Goal: Find specific page/section: Find specific page/section

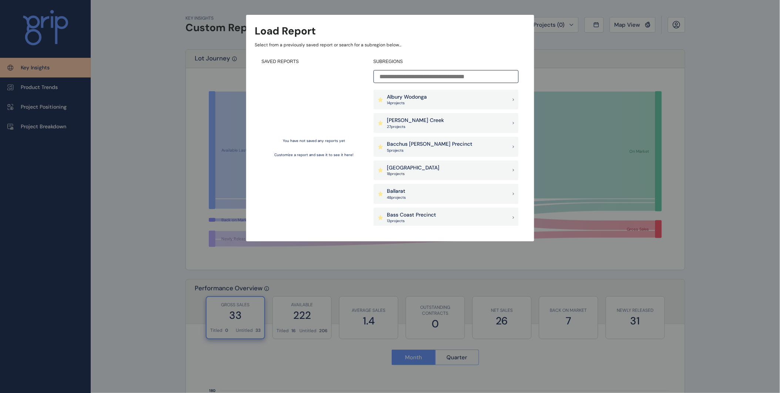
click at [637, 71] on div "Load Report Select from a previously saved report or search for a subregion bel…" at bounding box center [390, 113] width 780 height 226
click at [370, 204] on div "SAVED REPORTS You have not saved any reports yet Customize a report and save it…" at bounding box center [390, 142] width 270 height 180
click at [399, 195] on p "48 project s" at bounding box center [396, 197] width 19 height 5
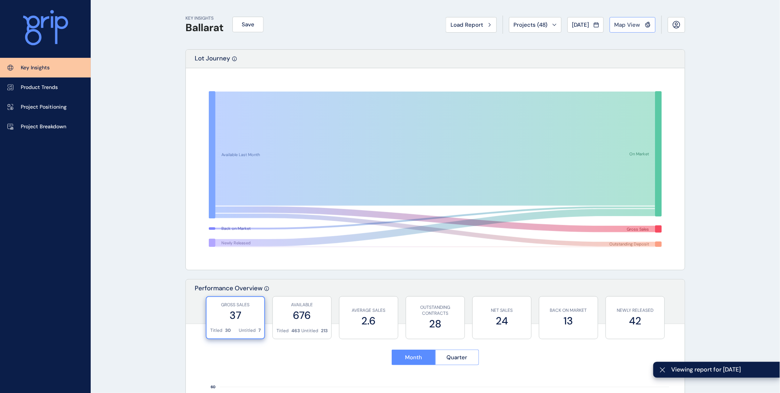
click at [630, 20] on button "Map View" at bounding box center [633, 25] width 46 height 16
